Goal: Information Seeking & Learning: Find specific page/section

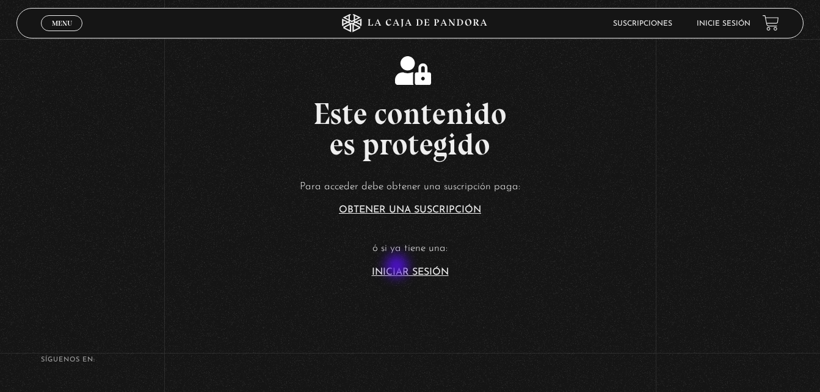
click at [398, 268] on link "Iniciar Sesión" at bounding box center [410, 273] width 77 height 10
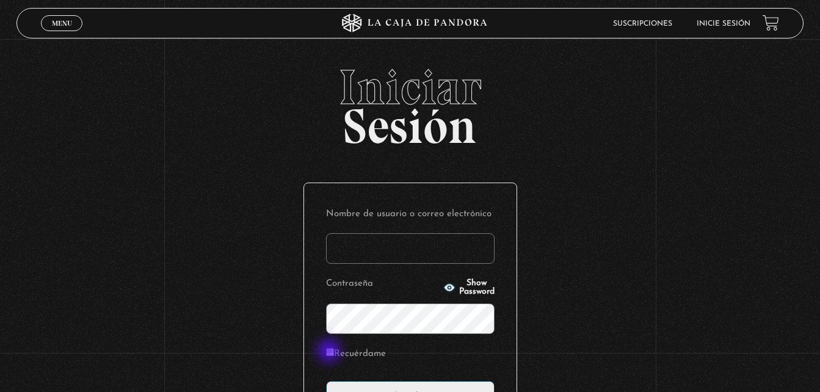
type input "anherrera"
click at [330, 352] on input "Recuérdame" at bounding box center [330, 352] width 8 height 8
checkbox input "true"
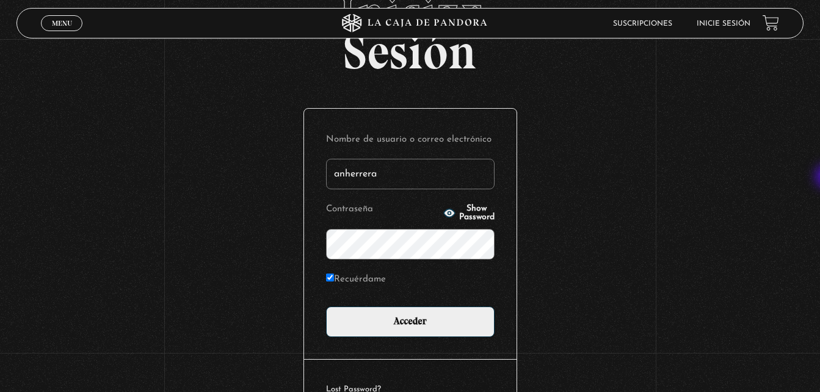
scroll to position [76, 0]
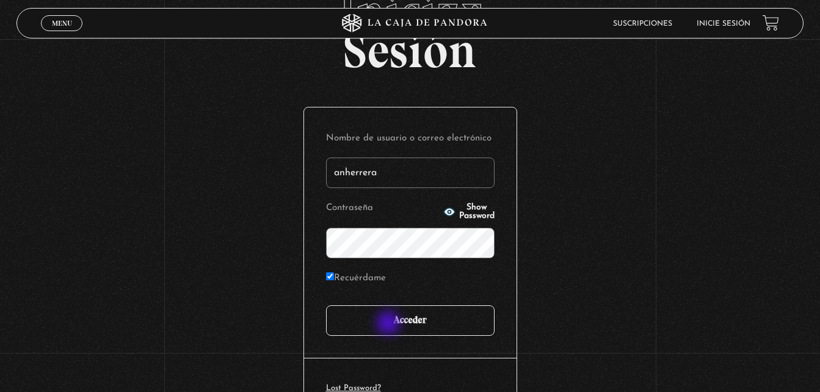
click at [390, 324] on input "Acceder" at bounding box center [410, 320] width 169 height 31
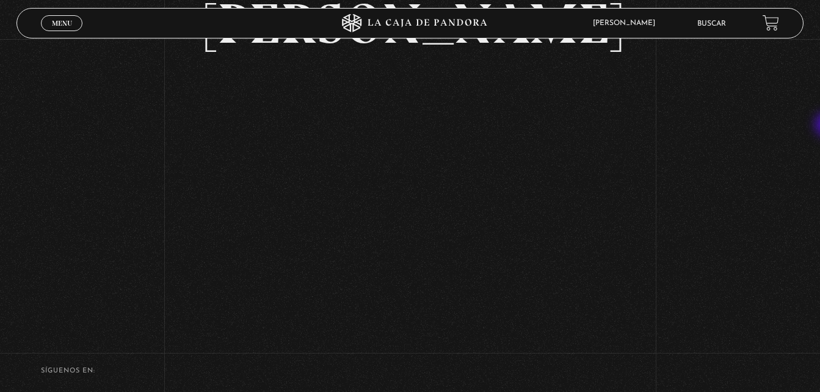
scroll to position [102, 0]
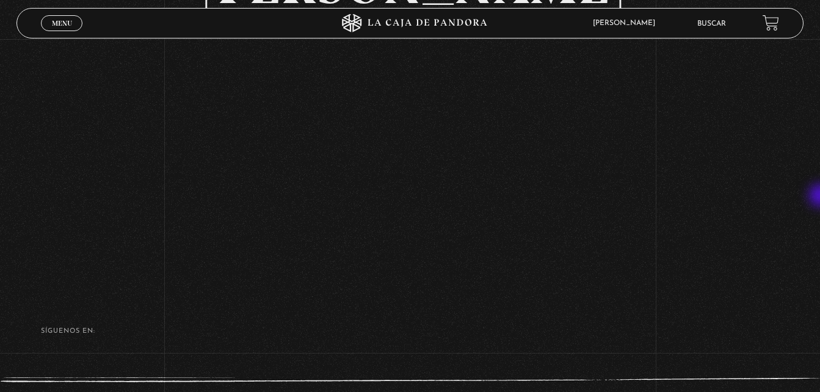
scroll to position [148, 0]
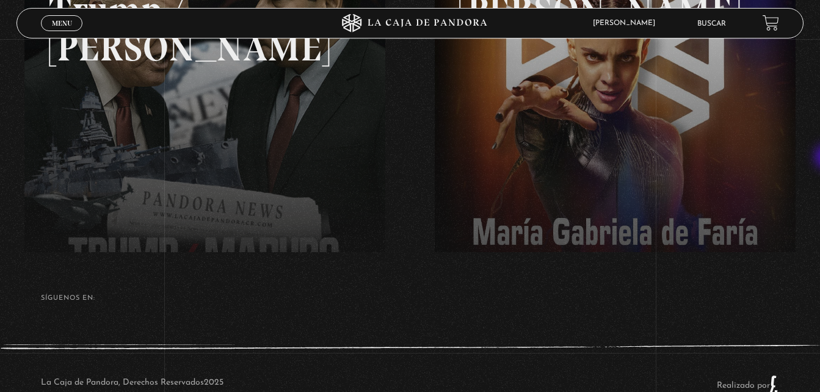
scroll to position [282, 0]
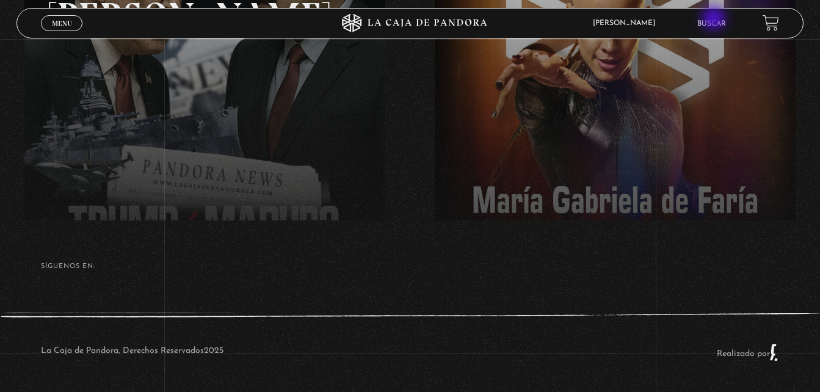
drag, startPoint x: 711, startPoint y: 31, endPoint x: 716, endPoint y: 19, distance: 13.2
click at [716, 19] on li "Buscar" at bounding box center [712, 23] width 29 height 19
click at [719, 19] on li "Buscar" at bounding box center [712, 23] width 29 height 19
click at [720, 24] on link "Buscar" at bounding box center [712, 23] width 29 height 7
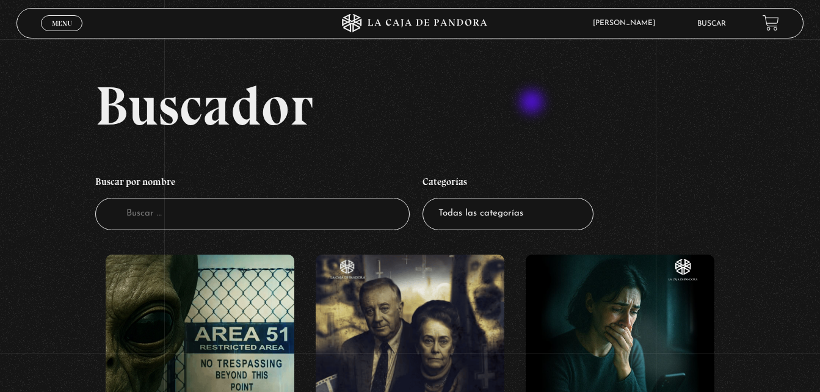
drag, startPoint x: 522, startPoint y: 198, endPoint x: 522, endPoint y: 76, distance: 121.5
select select "nuevo-orden-mundial-nwo"
click at [427, 198] on select "Todas las categorías 11:11 Humanitario (1) Amo los Lunes (2) Análisis de series…" at bounding box center [508, 214] width 171 height 32
click at [580, 120] on h2 "Buscador" at bounding box center [449, 105] width 709 height 55
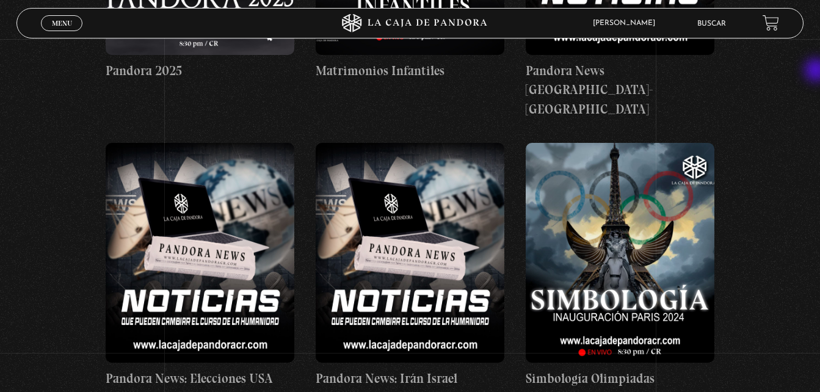
scroll to position [1300, 0]
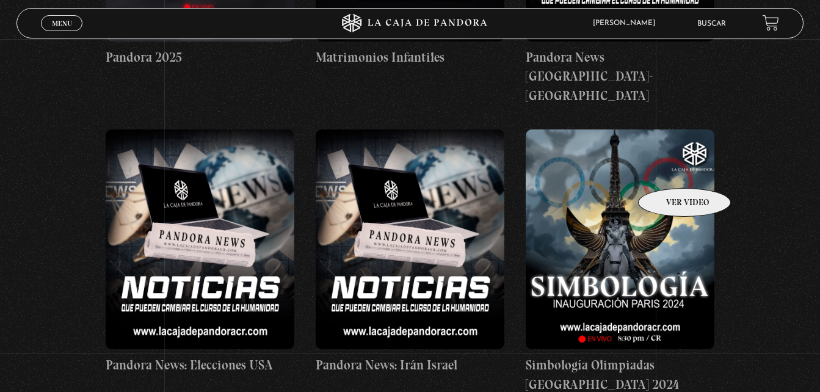
click at [669, 170] on figure at bounding box center [620, 239] width 189 height 220
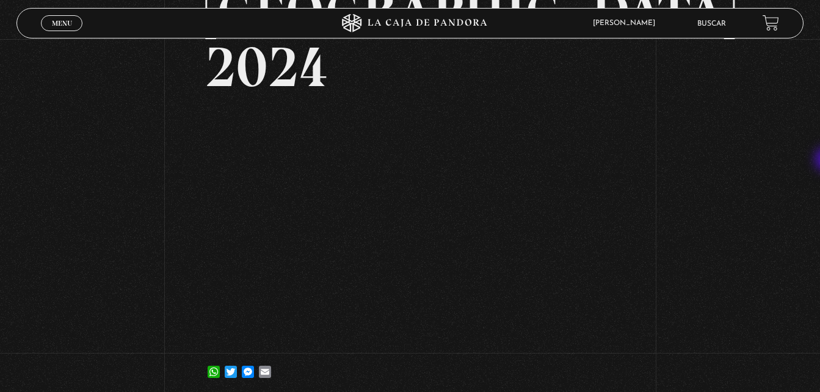
scroll to position [202, 0]
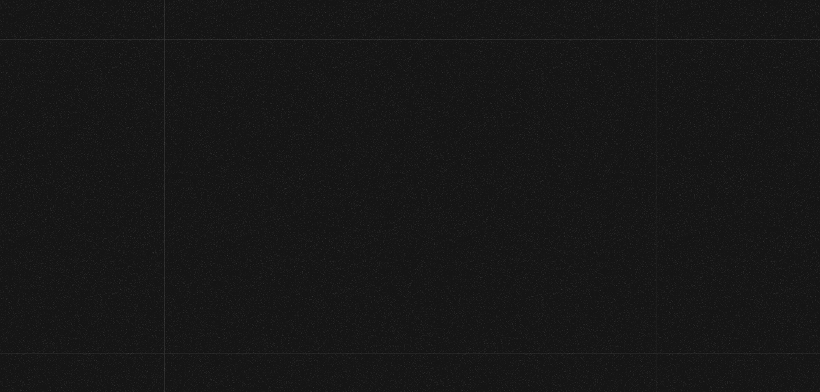
scroll to position [1300, 0]
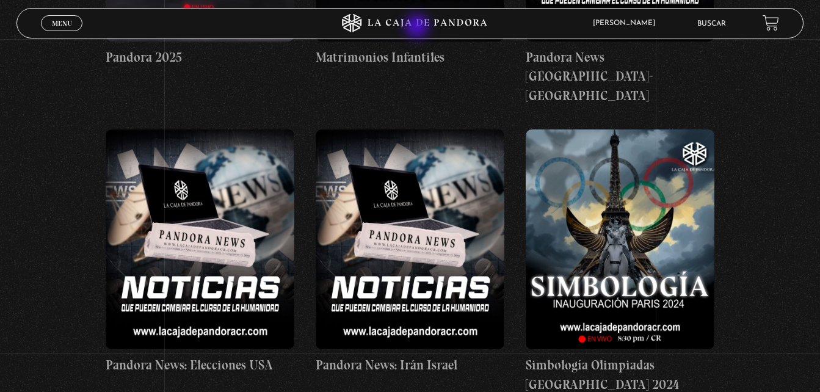
click at [418, 27] on icon at bounding box center [410, 23] width 246 height 18
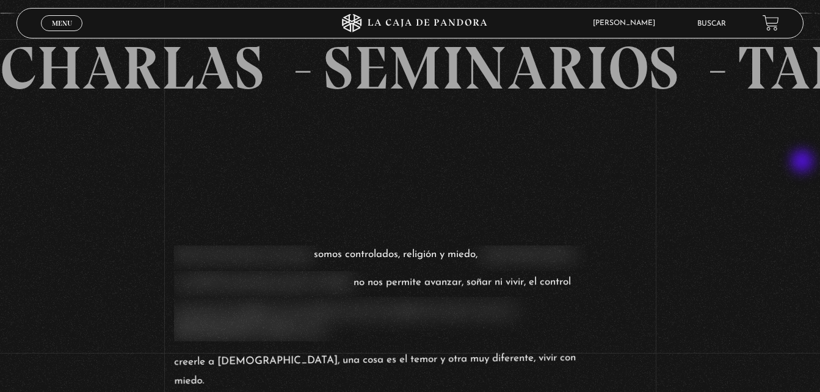
scroll to position [1008, 0]
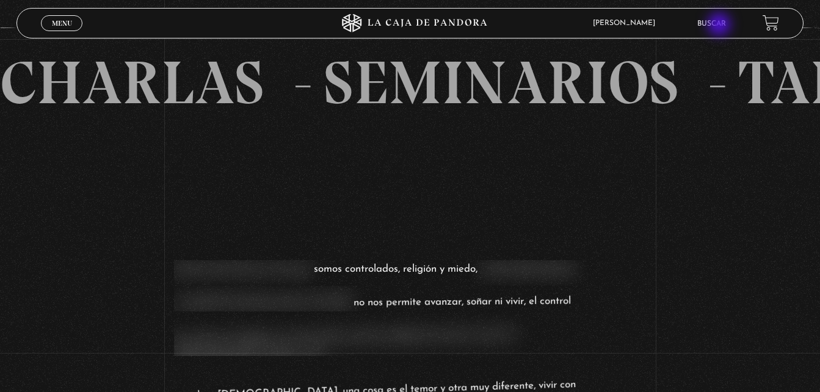
click at [721, 26] on link "Buscar" at bounding box center [712, 23] width 29 height 7
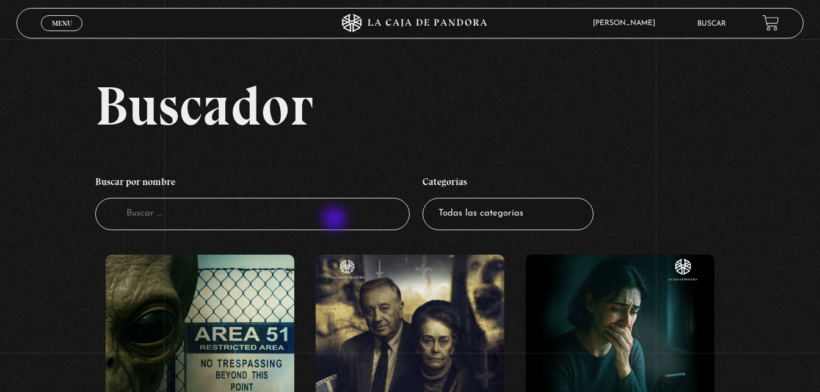
click at [336, 220] on input "Buscador" at bounding box center [252, 214] width 315 height 32
type input "[PERSON_NAME]"
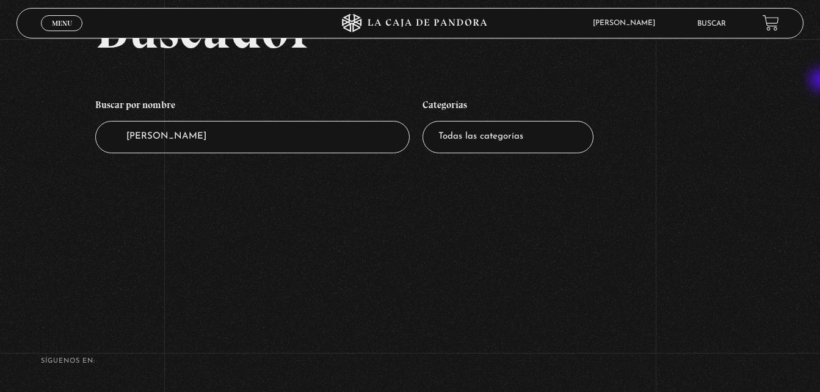
scroll to position [78, 0]
click at [566, 143] on select "Todas las categorías 11:11 Humanitario (1) Amo los Lunes (2) Análisis de series…" at bounding box center [508, 136] width 171 height 32
select select "centinelas"
click at [427, 120] on select "Todas las categorías 11:11 Humanitario (1) Amo los Lunes (2) Análisis de series…" at bounding box center [508, 136] width 171 height 32
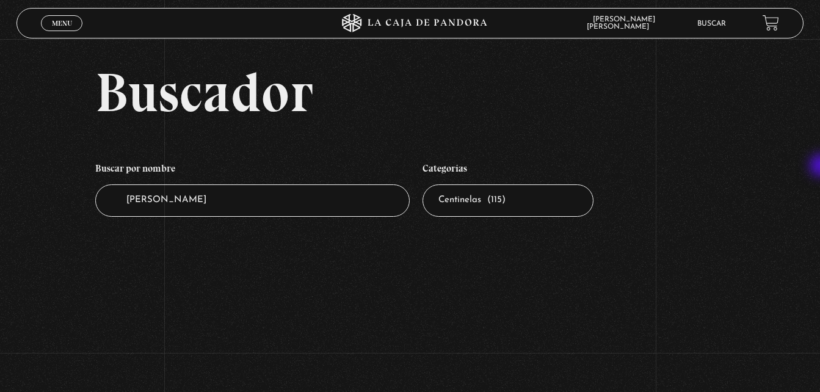
scroll to position [10, 0]
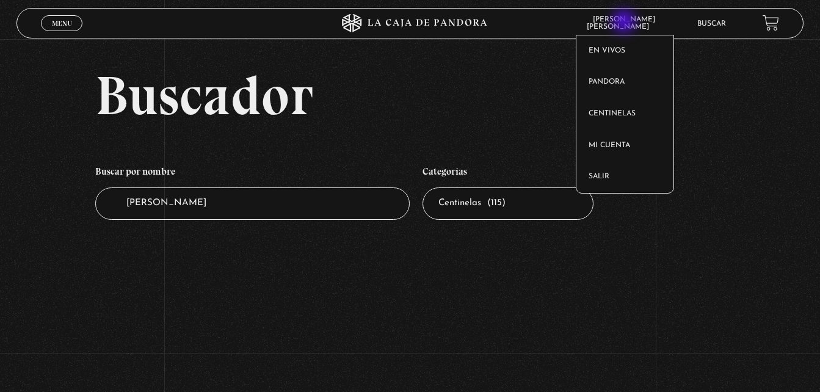
click at [625, 23] on span "[PERSON_NAME]" at bounding box center [624, 23] width 75 height 15
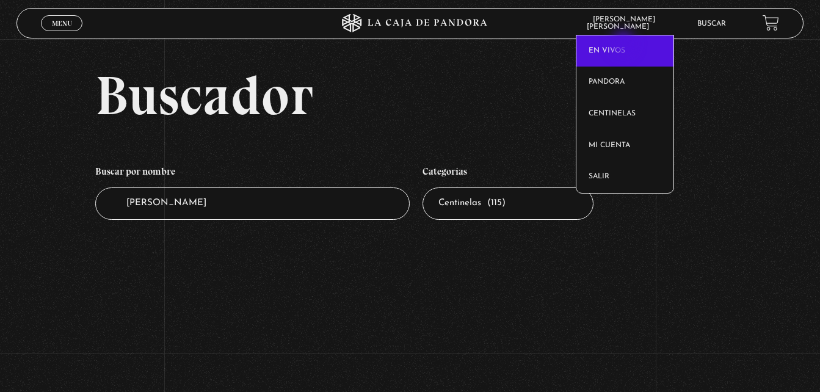
click at [625, 45] on link "En vivos" at bounding box center [625, 51] width 97 height 32
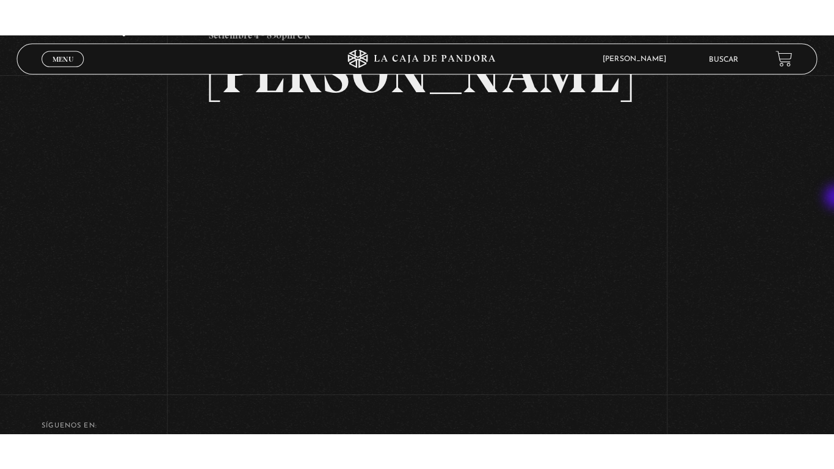
scroll to position [97, 0]
